Goal: Navigation & Orientation: Find specific page/section

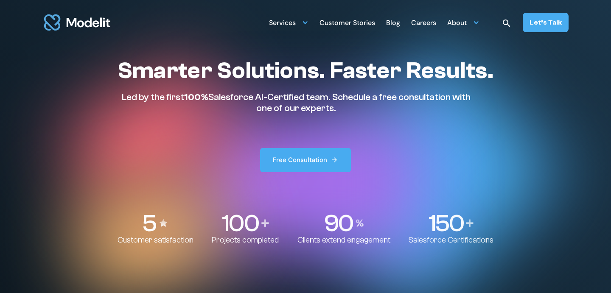
click at [427, 20] on div "Careers" at bounding box center [423, 23] width 25 height 17
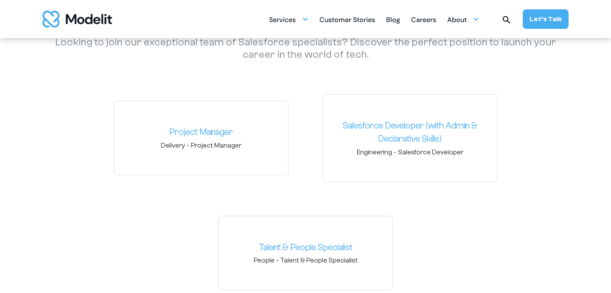
scroll to position [1271, 0]
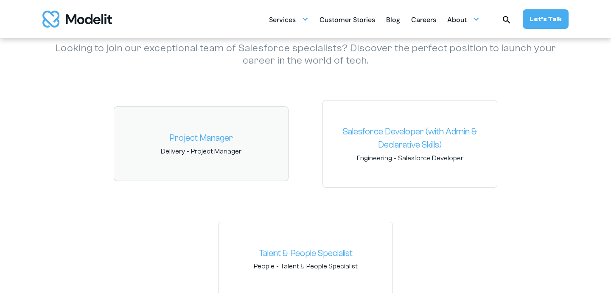
click at [167, 144] on link "Project Manager" at bounding box center [201, 139] width 160 height 14
